Goal: Navigation & Orientation: Find specific page/section

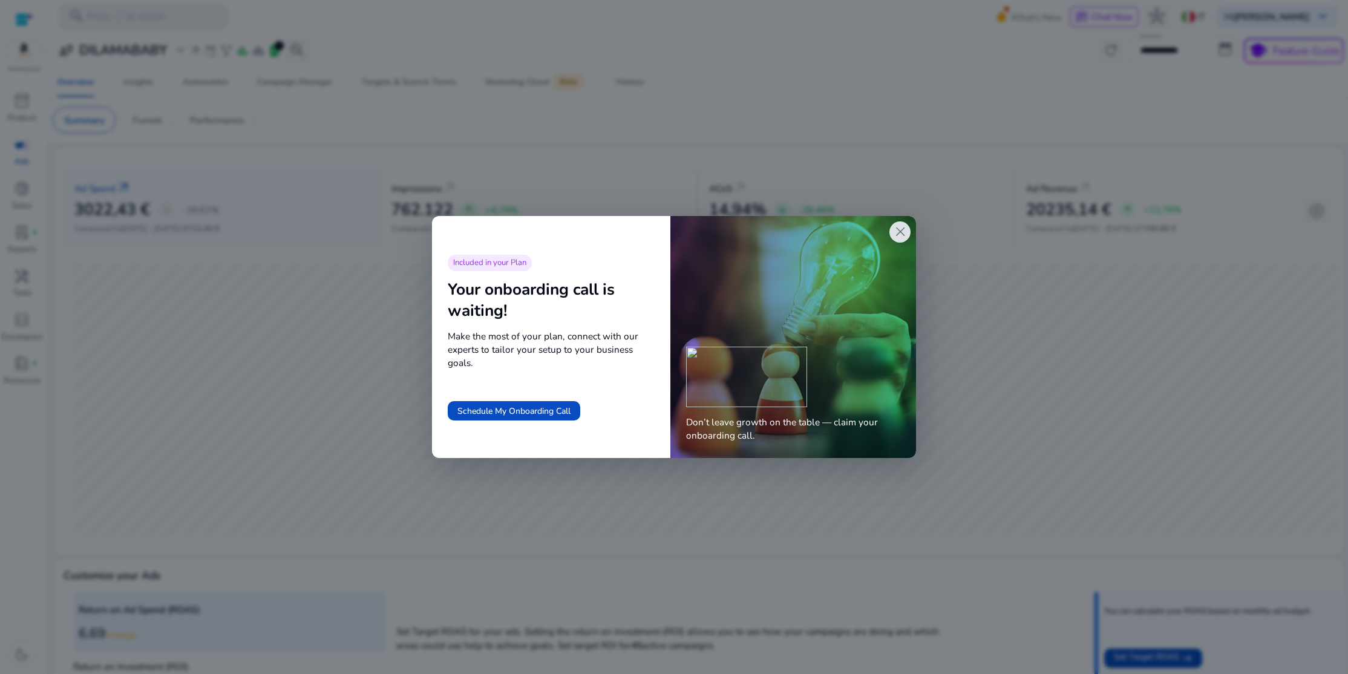
click at [903, 238] on span "close" at bounding box center [900, 232] width 16 height 16
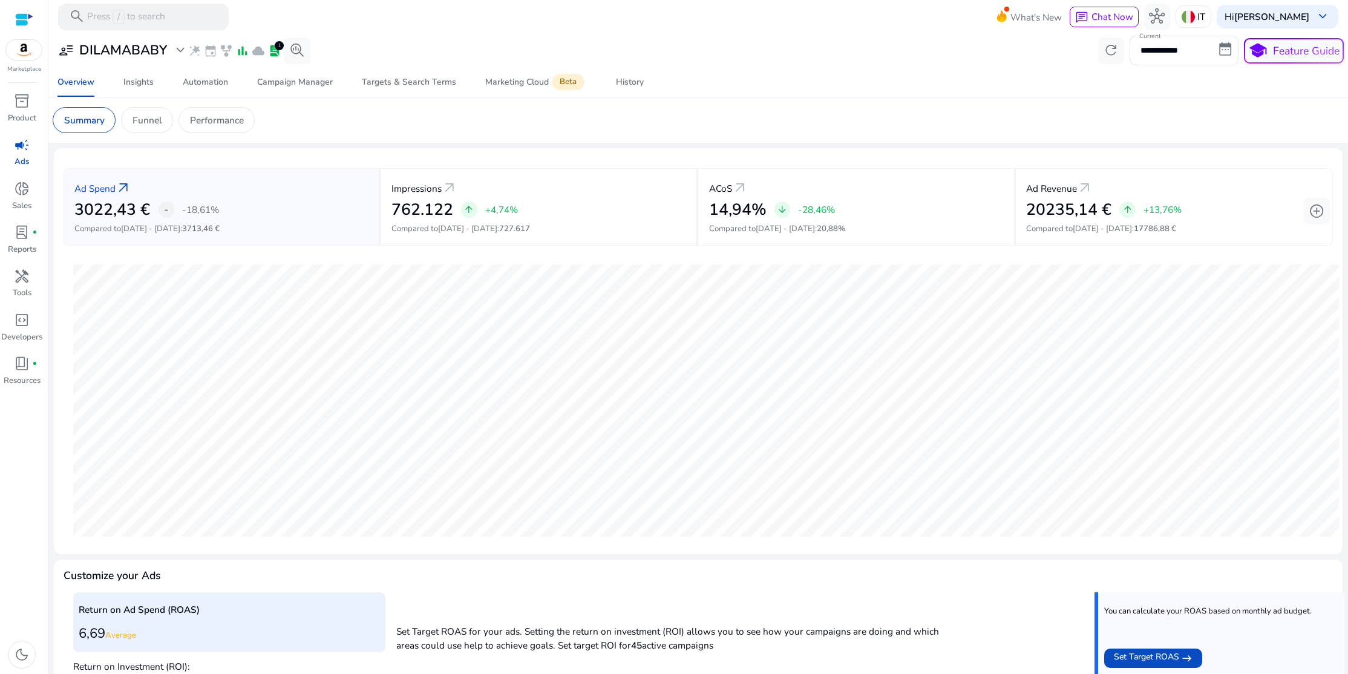
click at [139, 143] on div "**********" at bounding box center [698, 451] width 1289 height 837
click at [146, 129] on div "Funnel" at bounding box center [147, 120] width 52 height 26
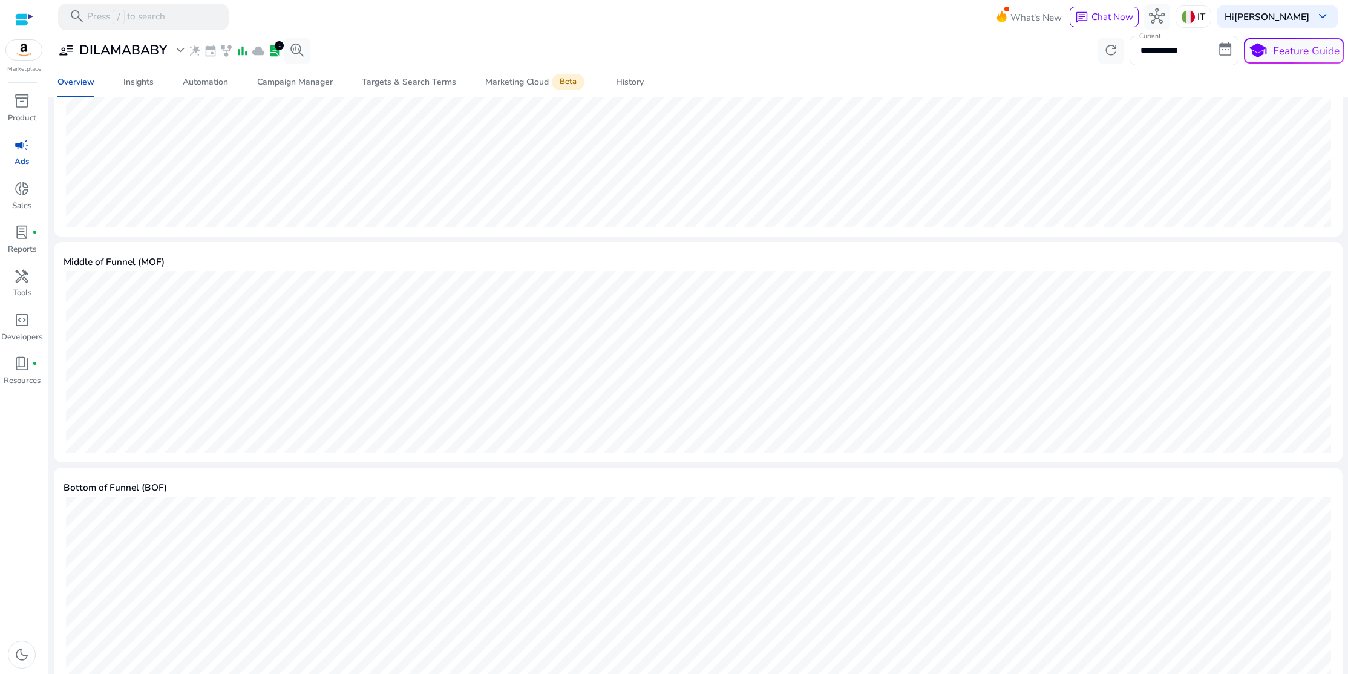
scroll to position [503, 0]
